Goal: Download file/media

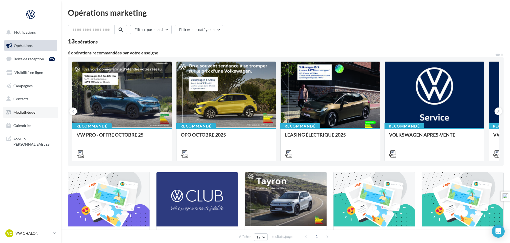
click at [25, 111] on span "Médiathèque" at bounding box center [24, 112] width 22 height 5
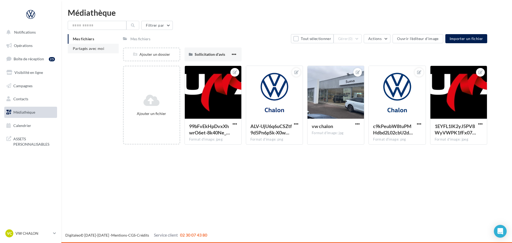
click at [100, 49] on span "Partagés avec moi" at bounding box center [88, 48] width 31 height 5
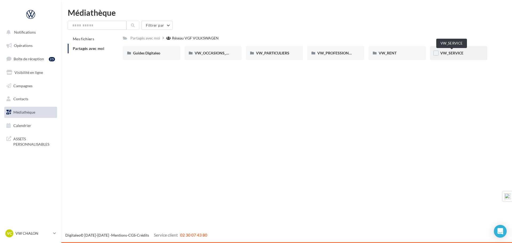
click at [451, 53] on span "VW_SERVICE" at bounding box center [451, 53] width 23 height 5
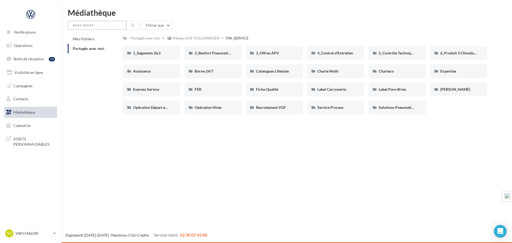
click at [109, 25] on input "text" at bounding box center [97, 25] width 59 height 9
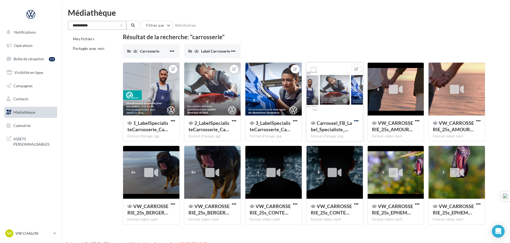
type input "**********"
click at [357, 120] on span "button" at bounding box center [356, 120] width 5 height 5
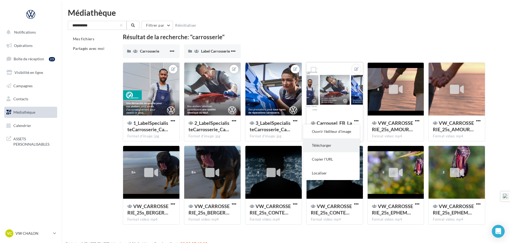
click at [331, 145] on button "Télécharger" at bounding box center [331, 145] width 56 height 14
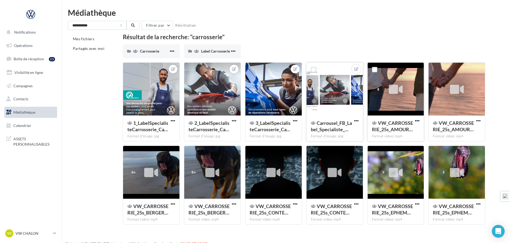
click at [418, 120] on span "button" at bounding box center [417, 120] width 5 height 5
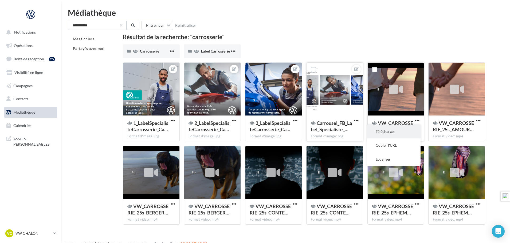
click at [404, 130] on button "Télécharger" at bounding box center [393, 132] width 53 height 14
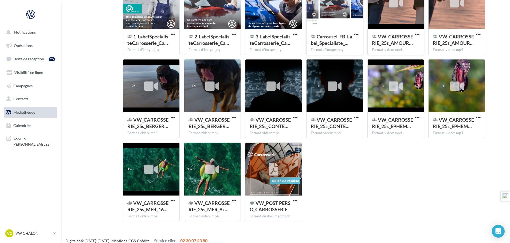
scroll to position [92, 0]
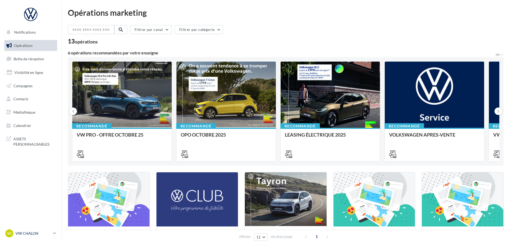
click at [29, 232] on p "VW CHALON" at bounding box center [32, 233] width 35 height 5
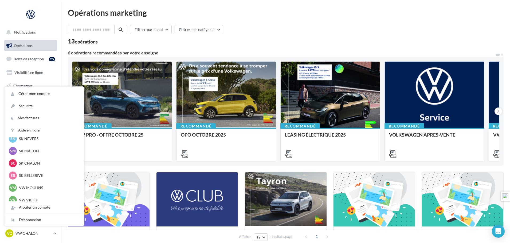
scroll to position [160, 0]
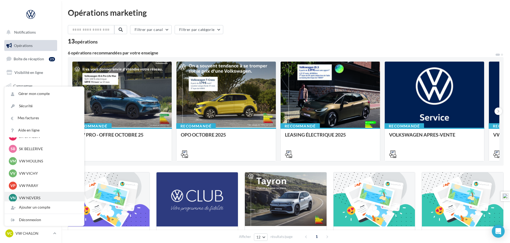
click at [37, 199] on p "VW NEVERS" at bounding box center [48, 197] width 59 height 5
